Goal: Information Seeking & Learning: Learn about a topic

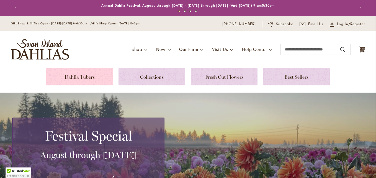
click at [95, 79] on link at bounding box center [79, 76] width 67 height 17
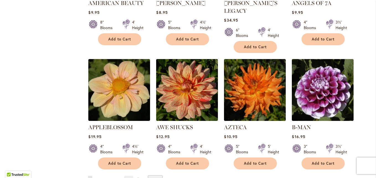
scroll to position [437, 0]
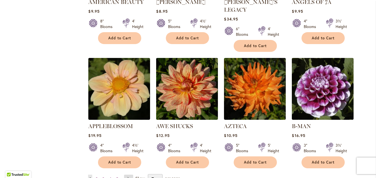
click at [129, 174] on link "Page Next" at bounding box center [128, 178] width 9 height 8
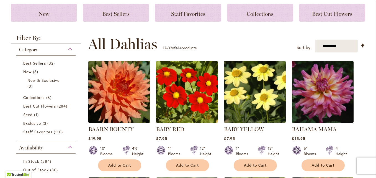
scroll to position [79, 0]
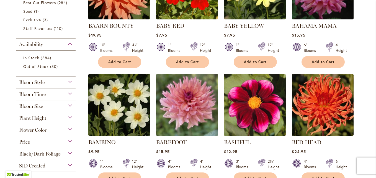
scroll to position [183, 0]
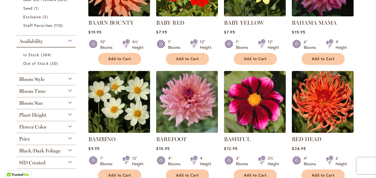
click at [345, 150] on div "$24.95" at bounding box center [323, 148] width 62 height 5
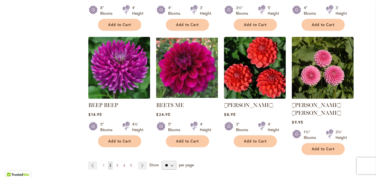
scroll to position [457, 0]
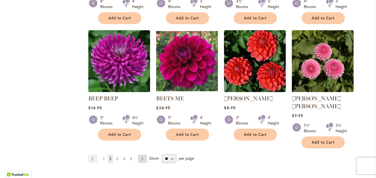
click at [142, 154] on link "Page Next" at bounding box center [142, 158] width 9 height 8
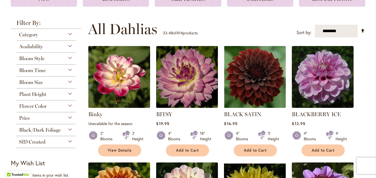
scroll to position [94, 0]
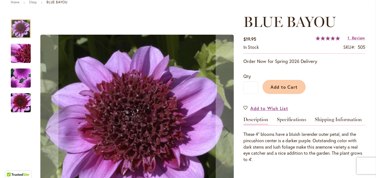
scroll to position [69, 0]
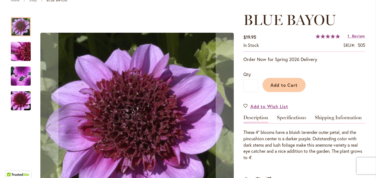
click at [343, 160] on div "These 4" blooms have a bluish lavender outer petal, and the pincushion center i…" at bounding box center [304, 145] width 122 height 32
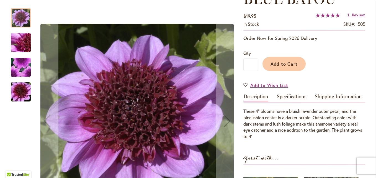
scroll to position [108, 0]
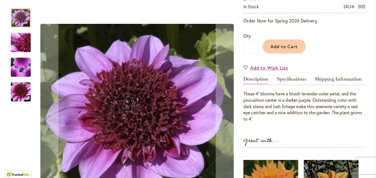
click at [338, 146] on div "Great with..." at bounding box center [304, 141] width 122 height 11
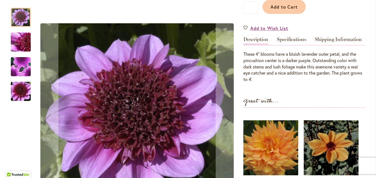
scroll to position [146, 0]
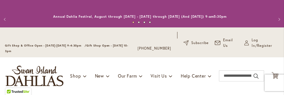
click at [145, 7] on div "Previous Annual Dahlia Festival, August through [DATE] - [DATE] through [DATE] …" at bounding box center [142, 13] width 284 height 27
click at [172, 54] on div "Gift Shop & Office Open - [DATE]-[DATE] 9-4:30pm / Gift Shop Open - [DATE] 10-3…" at bounding box center [142, 42] width 284 height 30
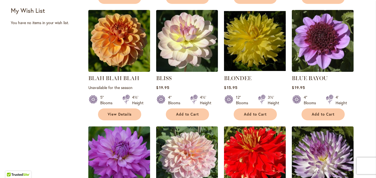
scroll to position [245, 0]
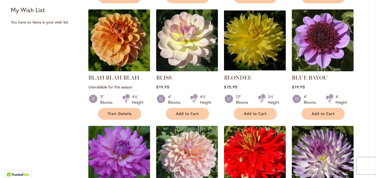
click at [334, 155] on img at bounding box center [322, 156] width 65 height 65
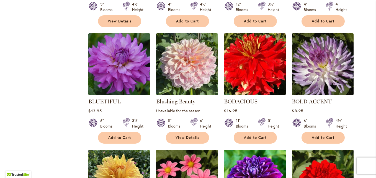
scroll to position [366, 0]
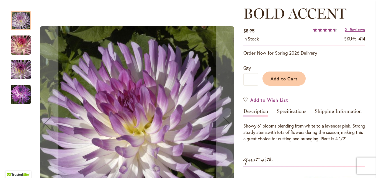
scroll to position [83, 0]
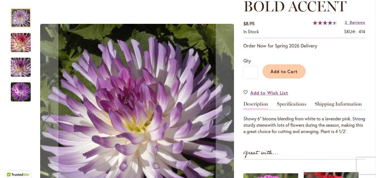
click at [336, 156] on div "Great with..." at bounding box center [304, 153] width 122 height 11
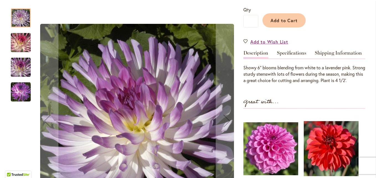
scroll to position [134, 0]
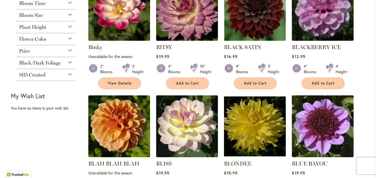
scroll to position [159, 0]
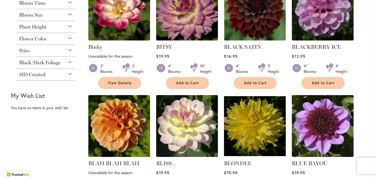
click at [339, 160] on strong "BLUE BAYOU" at bounding box center [323, 163] width 62 height 8
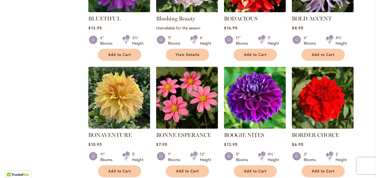
scroll to position [427, 0]
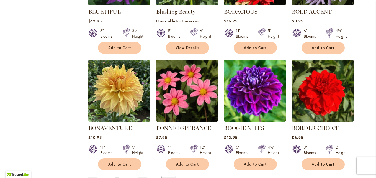
click at [194, 38] on div at bounding box center [193, 33] width 7 height 11
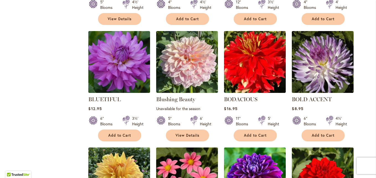
scroll to position [338, 0]
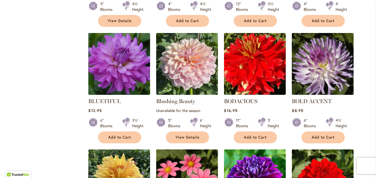
click at [338, 162] on img at bounding box center [322, 180] width 65 height 65
